Goal: Check status: Check status

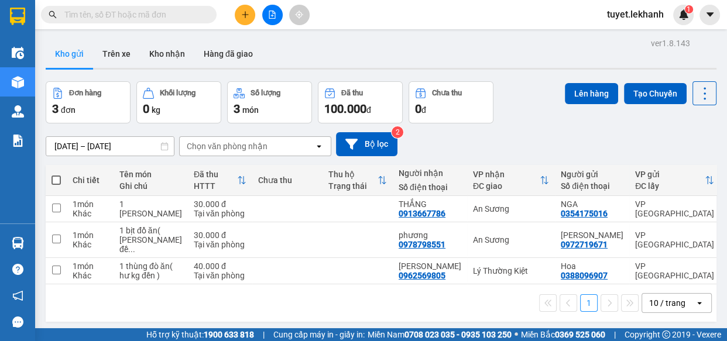
click at [449, 163] on div "[DATE] – [DATE] Press the down arrow key to interact with the calendar and sele…" at bounding box center [381, 145] width 671 height 42
